Goal: Book appointment/travel/reservation

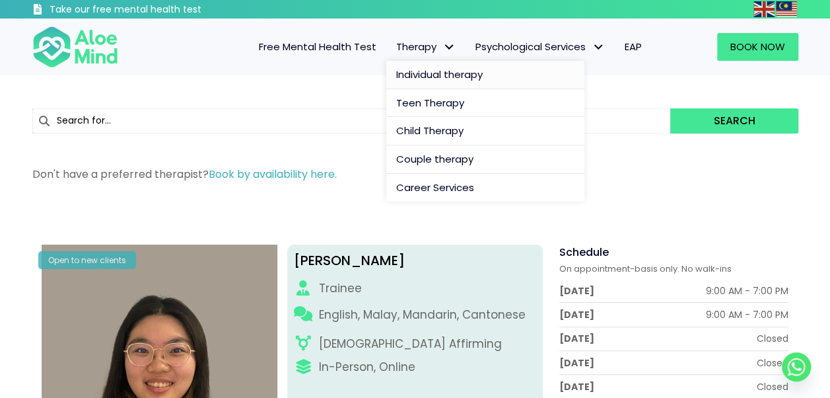
click at [435, 71] on span "Individual therapy" at bounding box center [439, 74] width 87 height 14
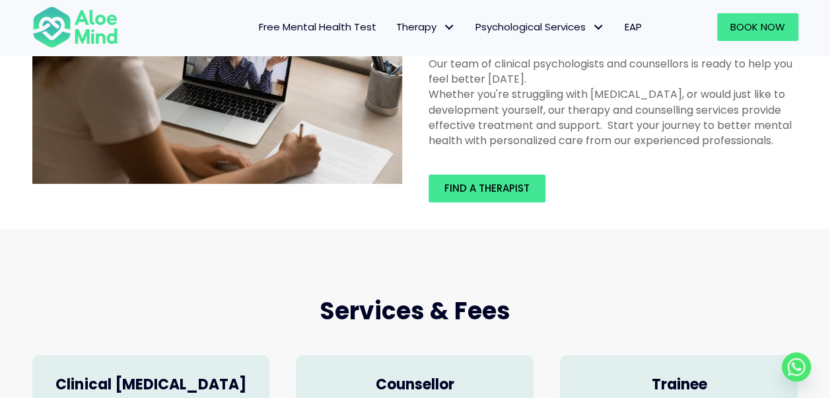
scroll to position [115, 0]
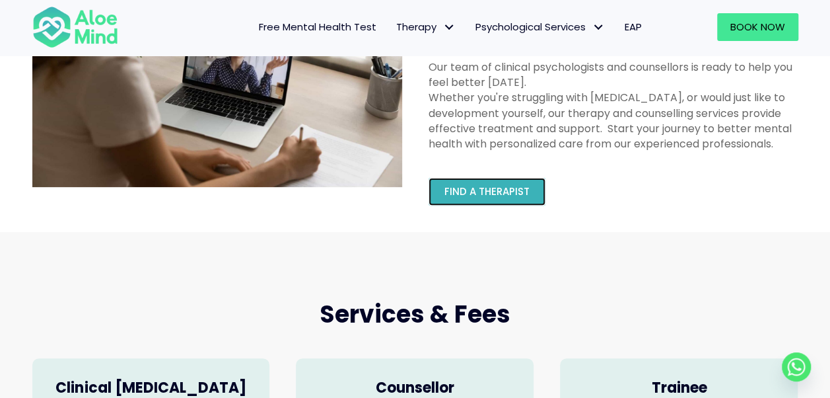
click at [493, 190] on span "Find a therapist" at bounding box center [487, 191] width 85 height 14
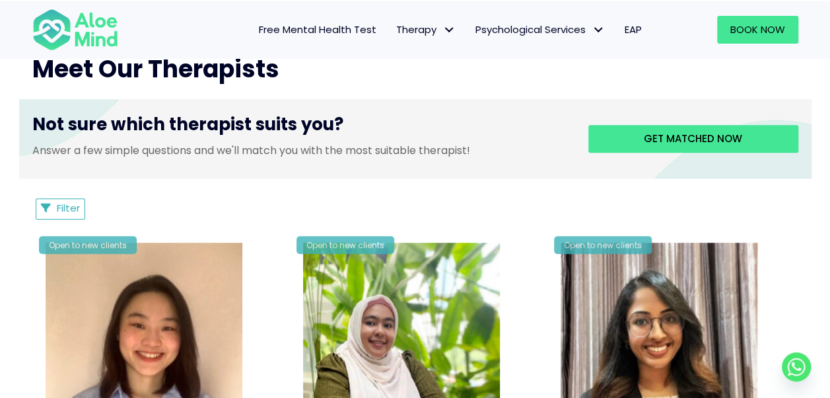
scroll to position [503, 0]
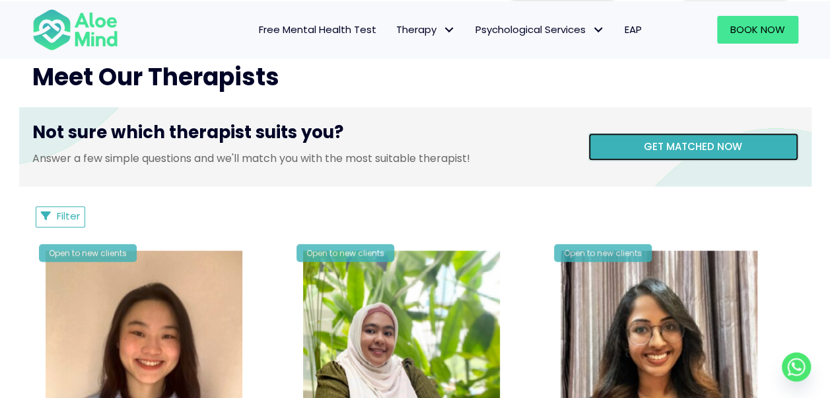
click at [659, 133] on link "Get matched now" at bounding box center [693, 147] width 210 height 28
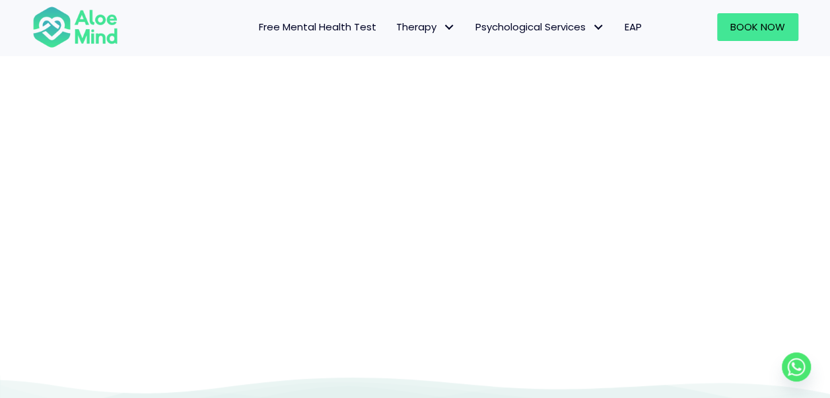
scroll to position [229, 0]
click at [824, 140] on div at bounding box center [415, 109] width 830 height 529
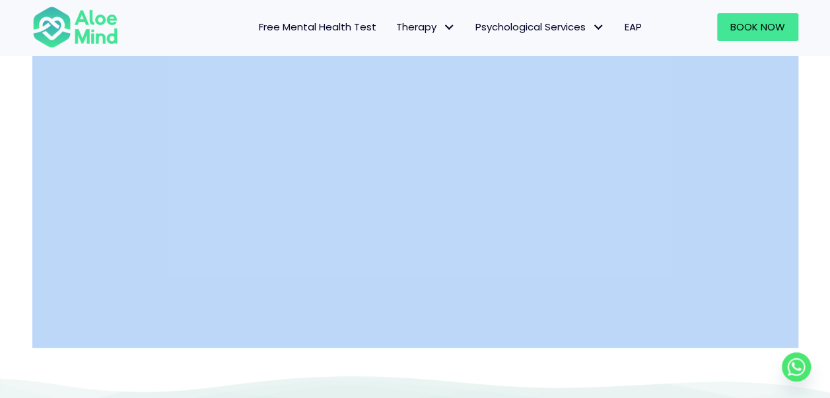
click at [824, 140] on div at bounding box center [415, 109] width 830 height 529
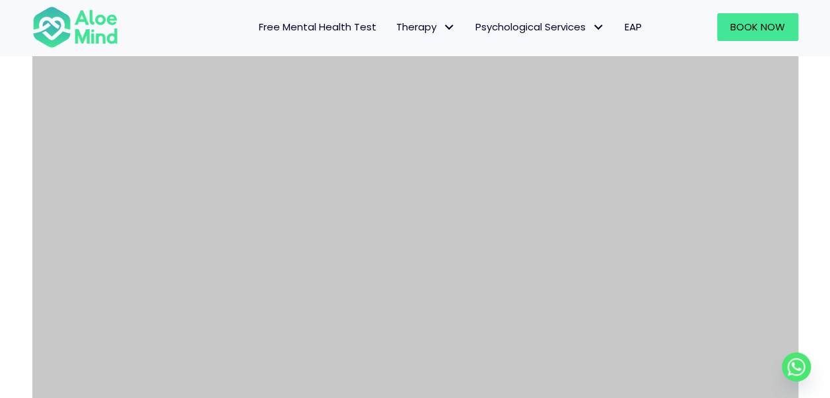
scroll to position [193, 0]
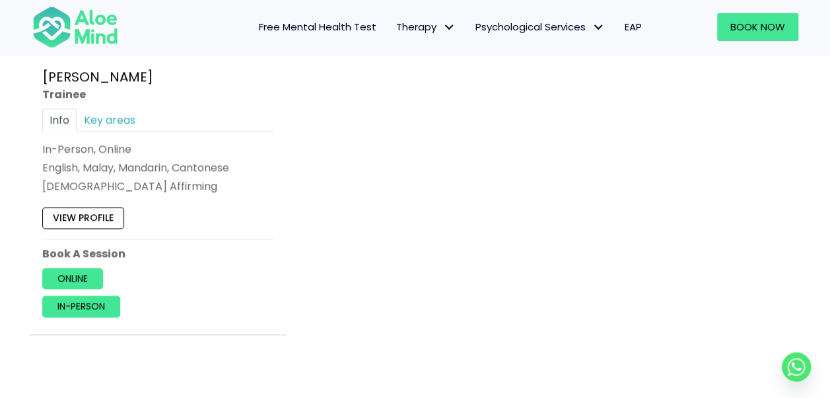
scroll to position [893, 0]
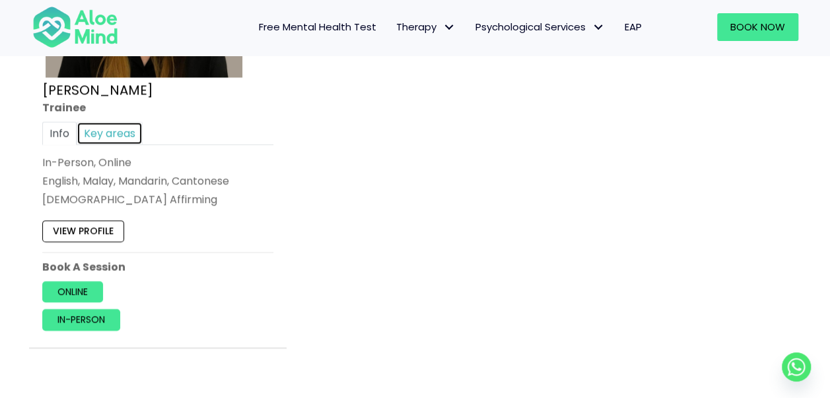
click at [99, 124] on link "Key areas" at bounding box center [110, 133] width 66 height 23
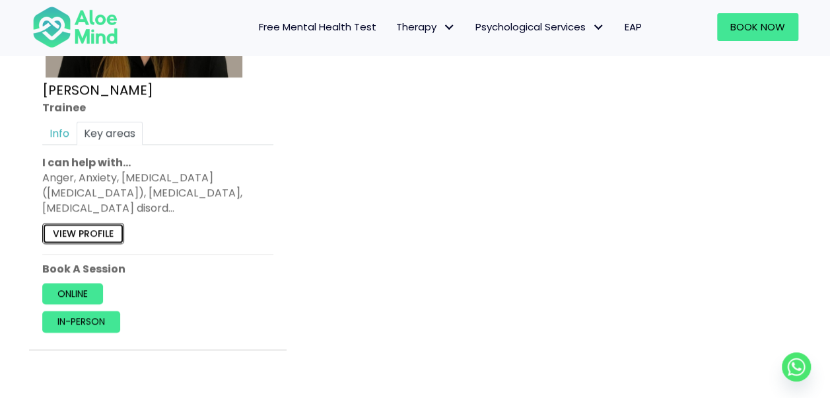
click at [101, 223] on link "View profile" at bounding box center [83, 233] width 82 height 21
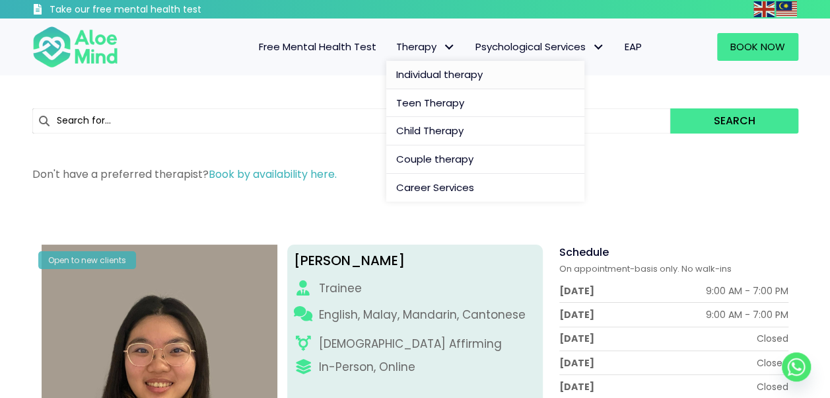
click at [441, 73] on span "Individual therapy" at bounding box center [439, 74] width 87 height 14
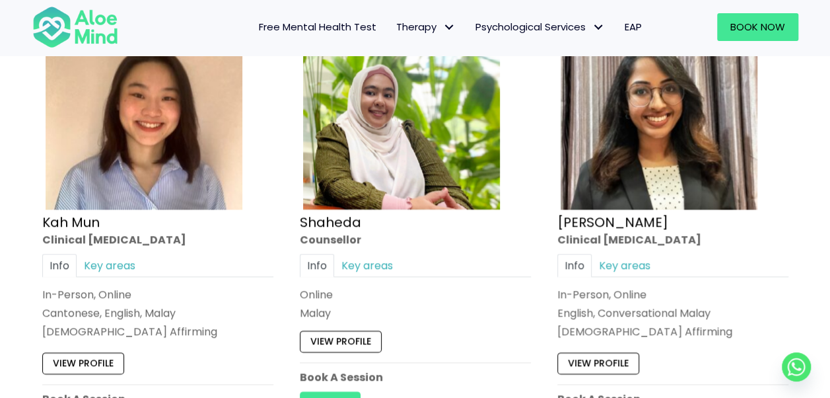
scroll to position [746, 0]
